Goal: Transaction & Acquisition: Download file/media

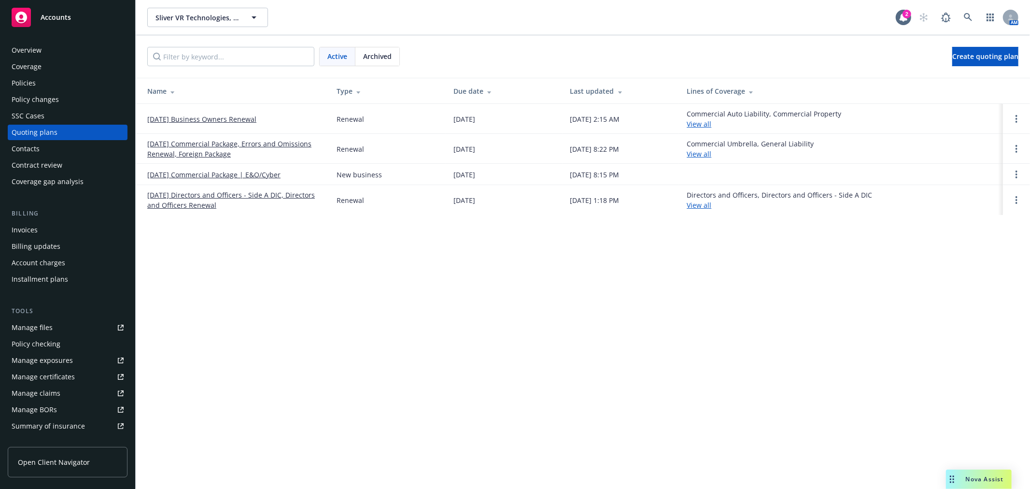
click at [36, 86] on div "Policies" at bounding box center [68, 82] width 112 height 15
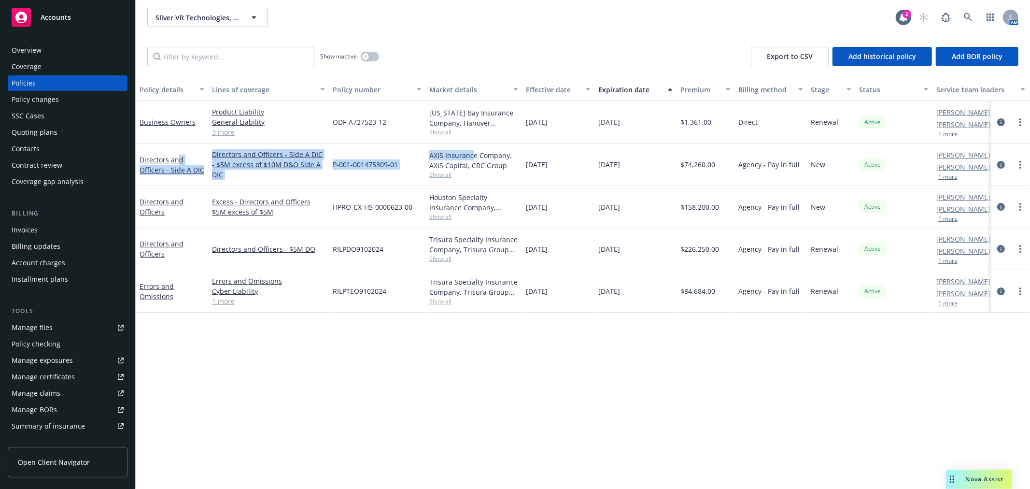
drag, startPoint x: 179, startPoint y: 160, endPoint x: 472, endPoint y: 158, distance: 293.0
click at [472, 158] on div "Directors and Officers - Side A DIC Directors and Officers - Side A DIC - $5M e…" at bounding box center [602, 164] width 932 height 42
click at [431, 328] on div "Policy details Lines of coverage Policy number Market details Effective date Ex…" at bounding box center [583, 283] width 894 height 411
click at [161, 241] on link "Directors and Officers" at bounding box center [162, 248] width 44 height 19
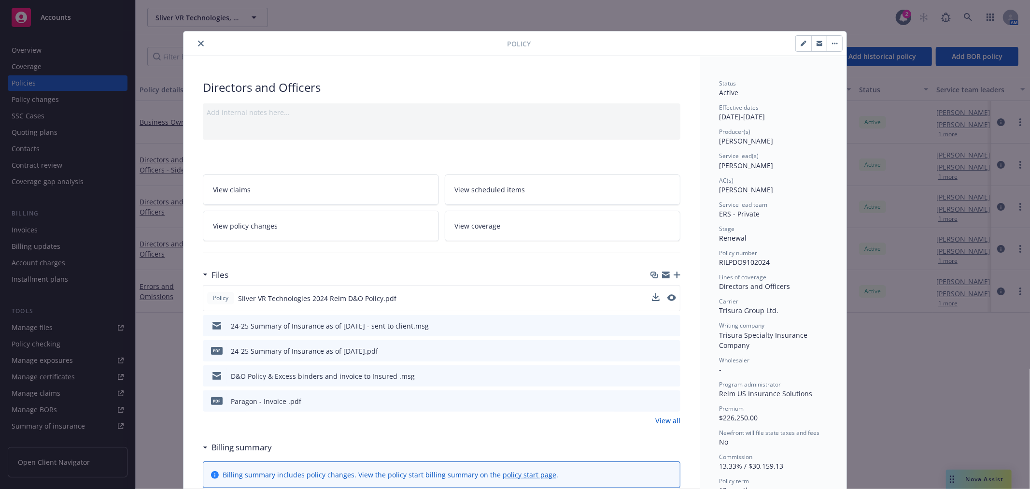
click at [274, 292] on div "Policy Sliver VR Technologies 2024 Relm D&O Policy.pdf" at bounding box center [301, 298] width 189 height 13
click at [276, 298] on span "Sliver VR Technologies 2024 Relm D&O Policy.pdf" at bounding box center [317, 298] width 158 height 10
click at [654, 295] on icon "download file" at bounding box center [655, 297] width 8 height 8
